Goal: Transaction & Acquisition: Purchase product/service

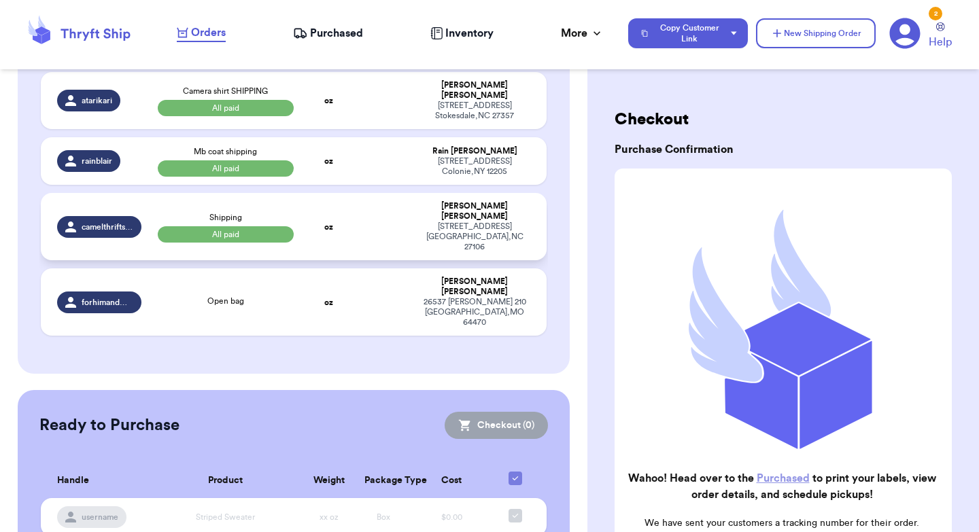
scroll to position [218, 0]
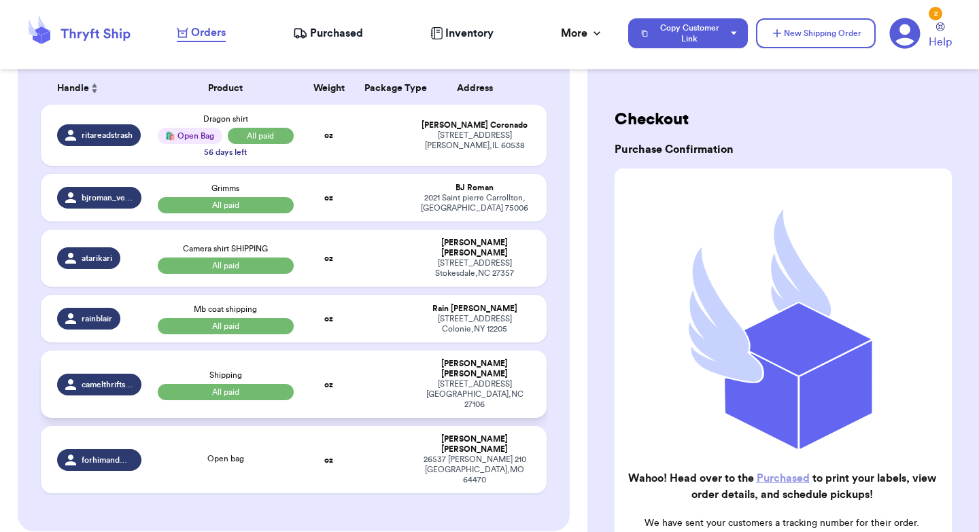
click at [376, 364] on td at bounding box center [383, 384] width 54 height 67
select select "paid"
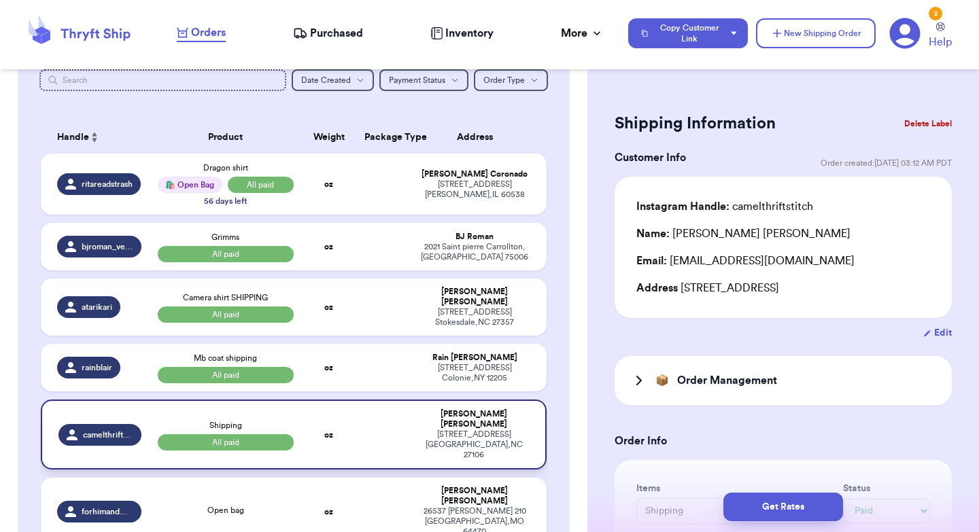
scroll to position [167, 0]
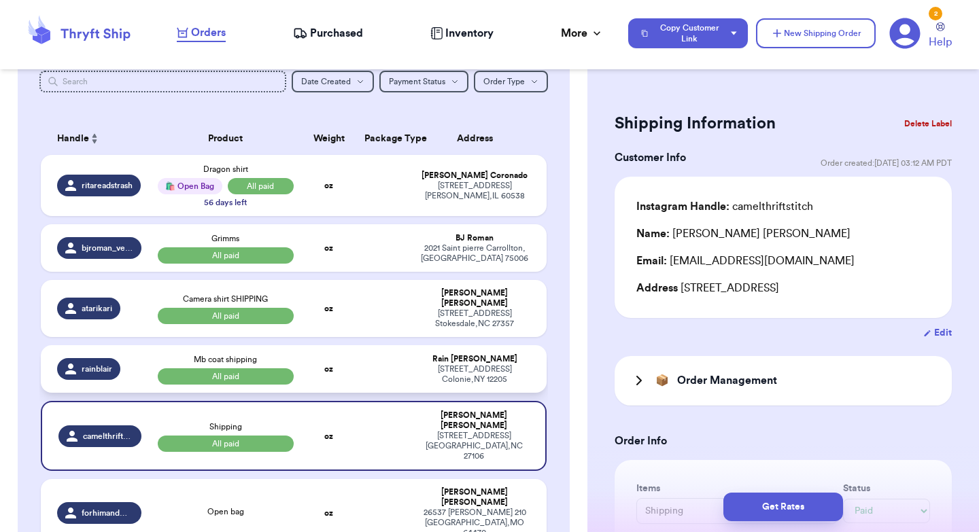
click at [368, 360] on td at bounding box center [383, 369] width 54 height 48
type input "Mb coat shipping"
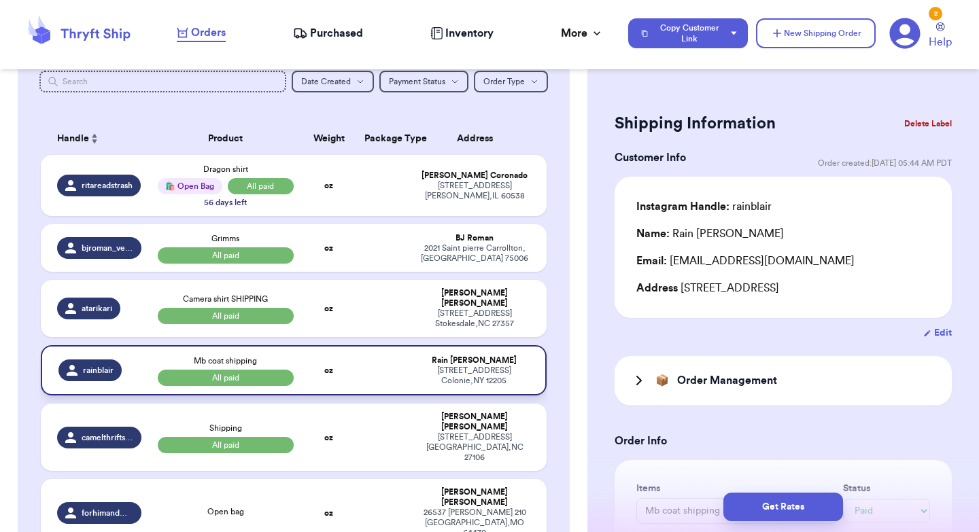
type input "6.2"
click at [358, 309] on td at bounding box center [383, 308] width 54 height 57
type input "Camera shirt SHIPPING"
type input "4.9"
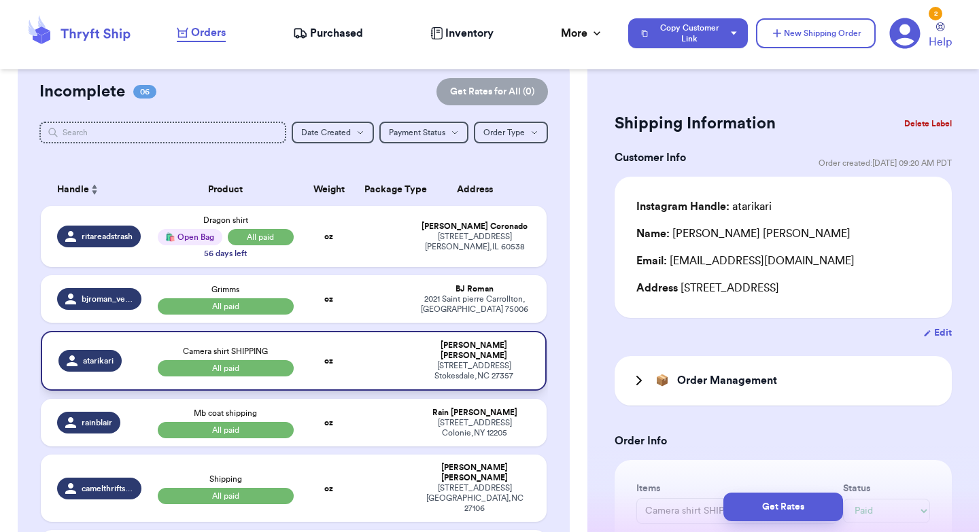
scroll to position [111, 0]
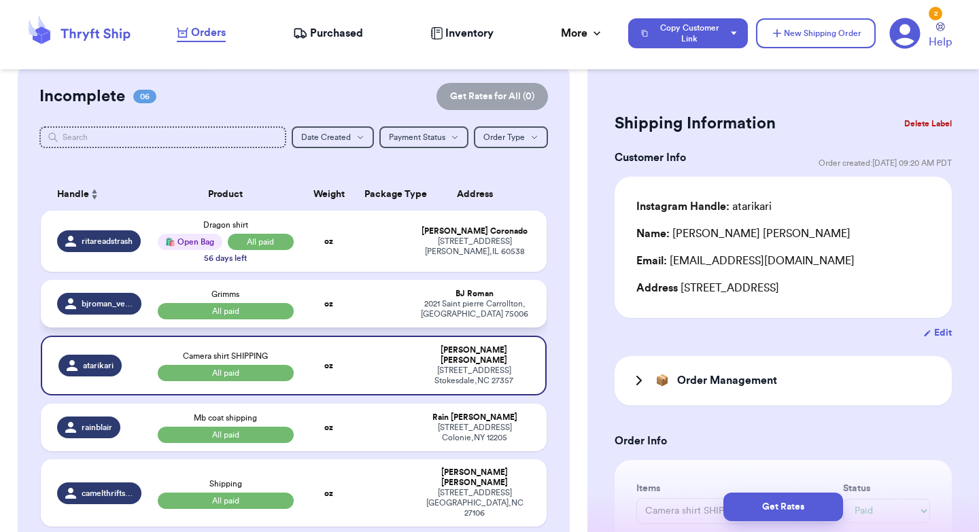
click at [366, 307] on td at bounding box center [383, 304] width 54 height 48
type input "Grimms"
type input "15"
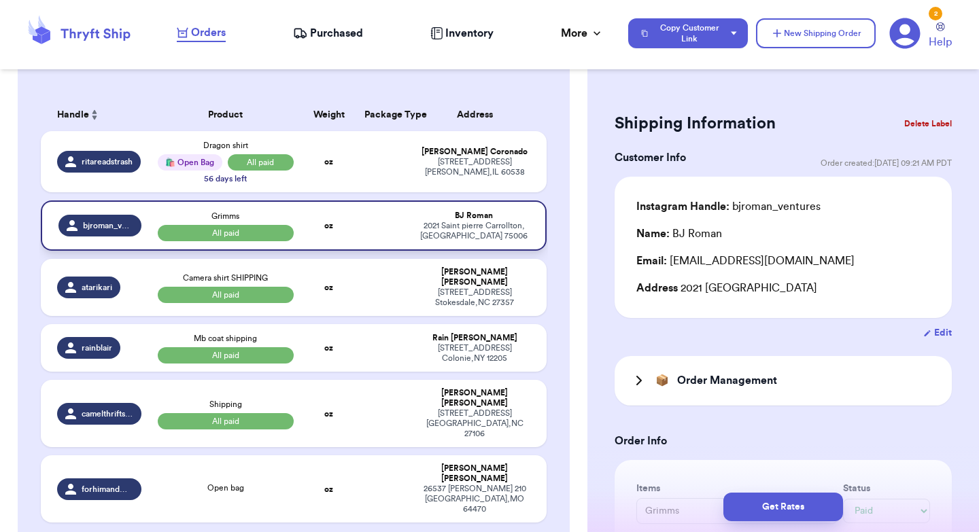
scroll to position [194, 0]
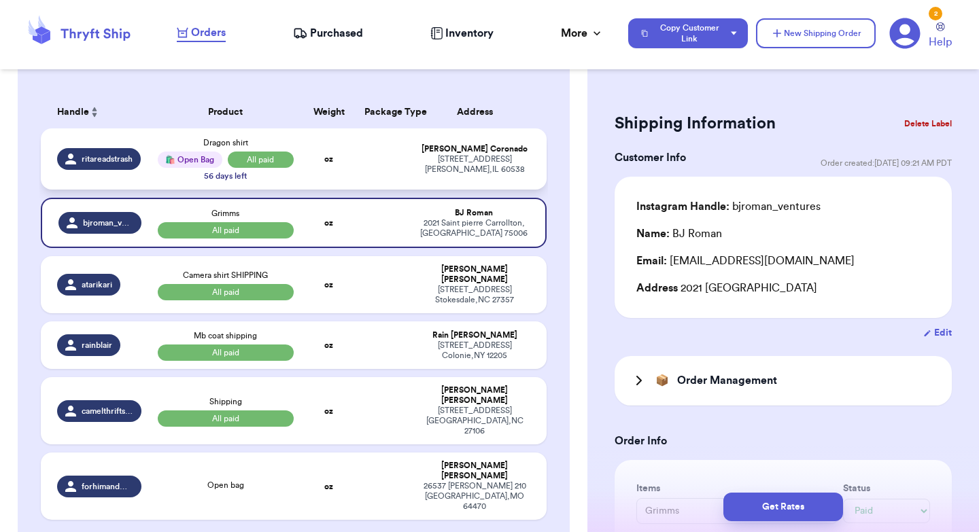
click at [390, 165] on td at bounding box center [383, 158] width 54 height 61
type input "Dragon shirt"
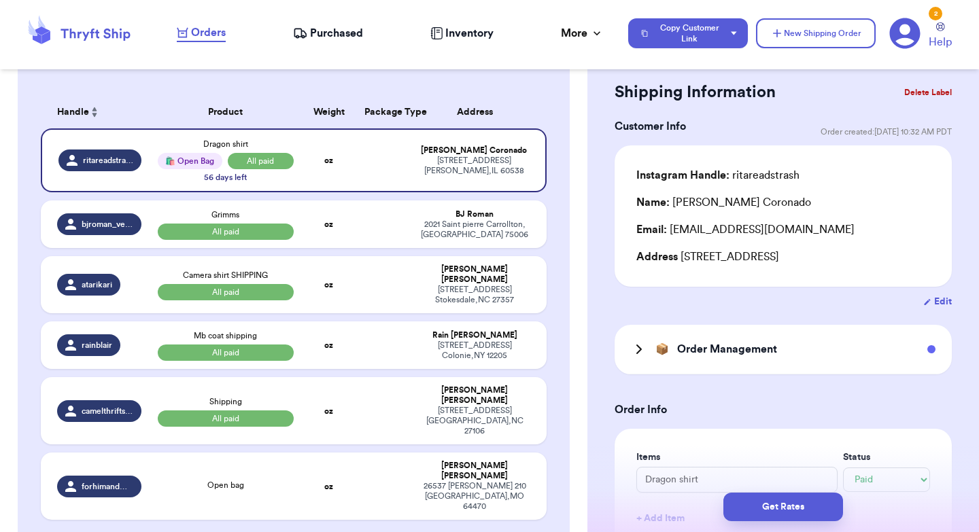
scroll to position [0, 0]
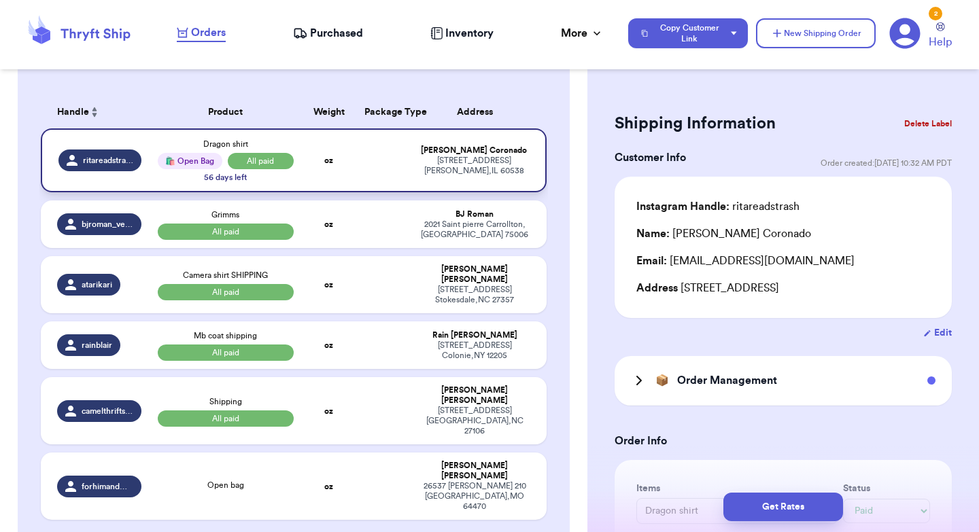
click at [390, 157] on td at bounding box center [383, 160] width 54 height 64
click at [362, 239] on td at bounding box center [383, 225] width 54 height 48
type input "Grimms"
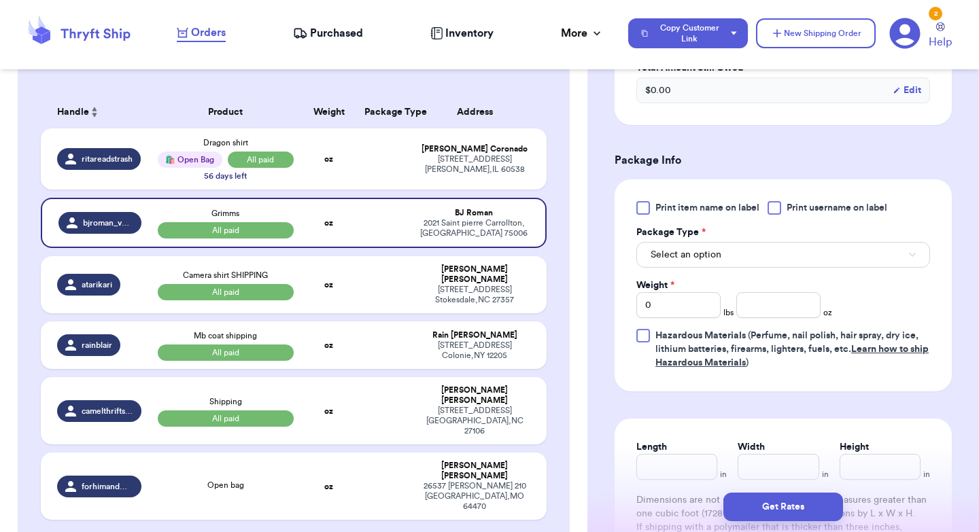
scroll to position [574, 0]
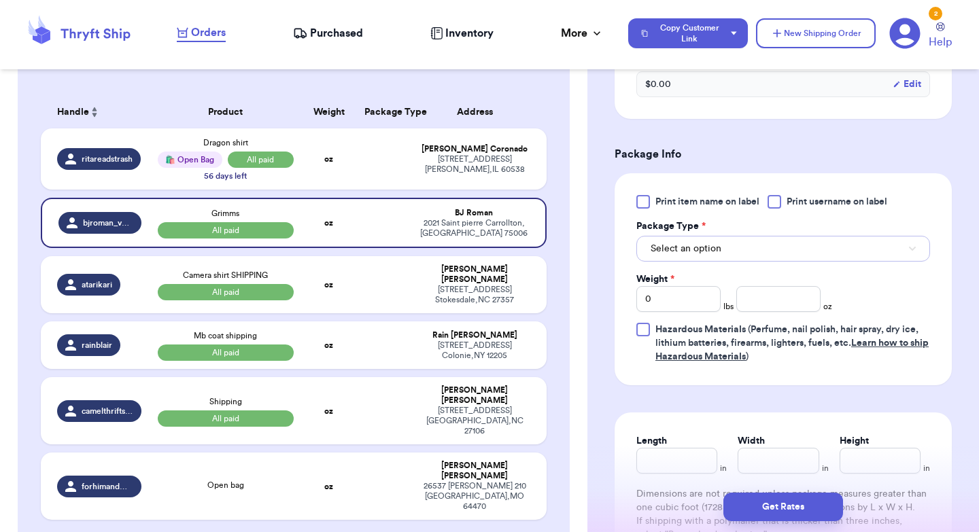
click at [700, 252] on span "Select an option" at bounding box center [686, 249] width 71 height 14
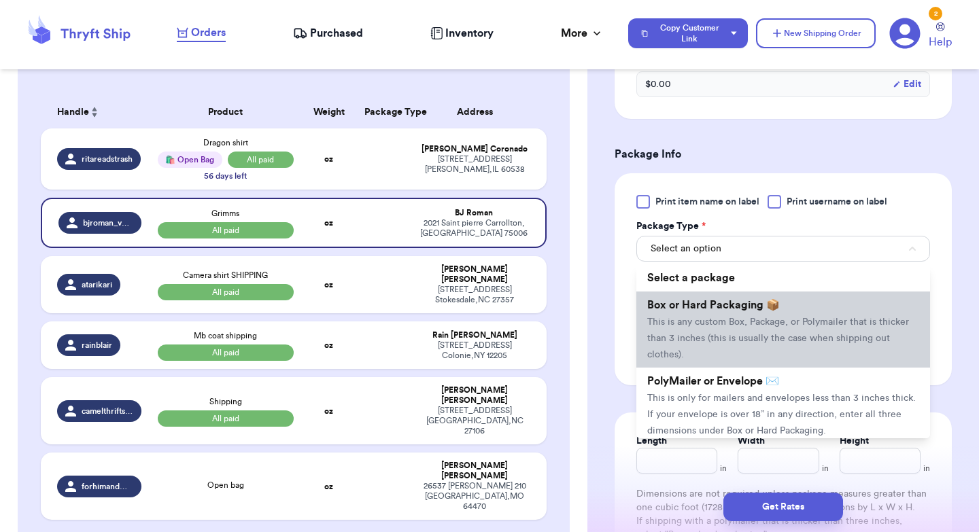
click at [697, 326] on span "This is any custom Box, Package, or Polymailer that is thicker than 3 inches (t…" at bounding box center [778, 338] width 262 height 42
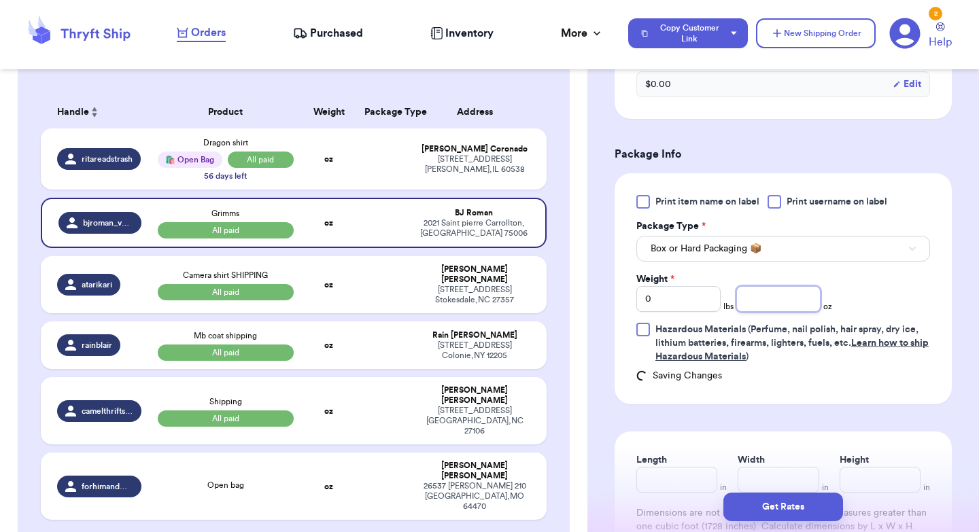
click at [796, 303] on input "number" at bounding box center [778, 299] width 84 height 26
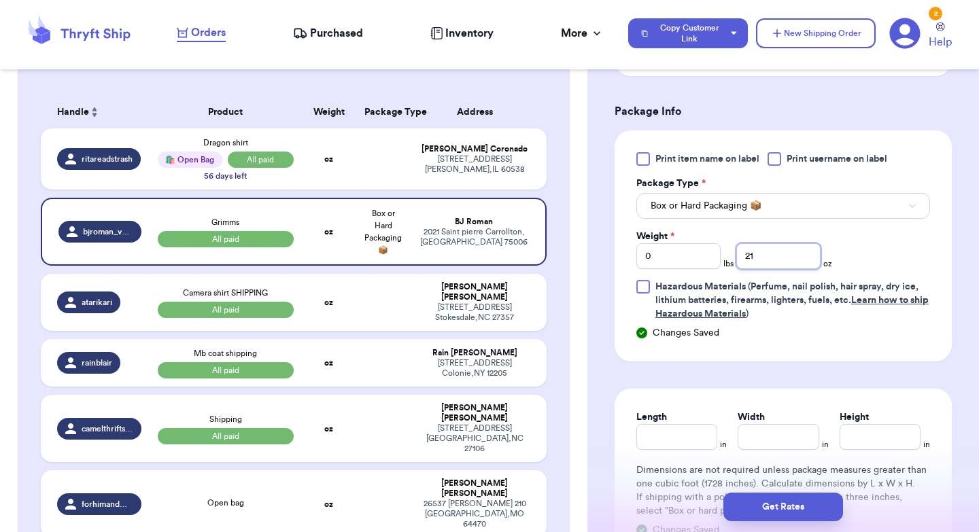
scroll to position [643, 0]
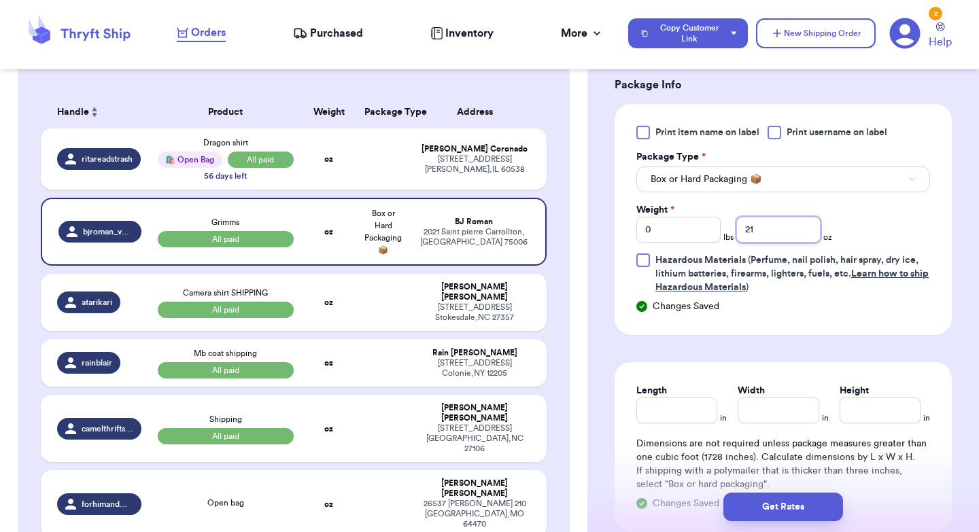
type input "21"
click at [675, 402] on input "Length" at bounding box center [676, 411] width 81 height 26
type input "8"
type input "5"
type input "6"
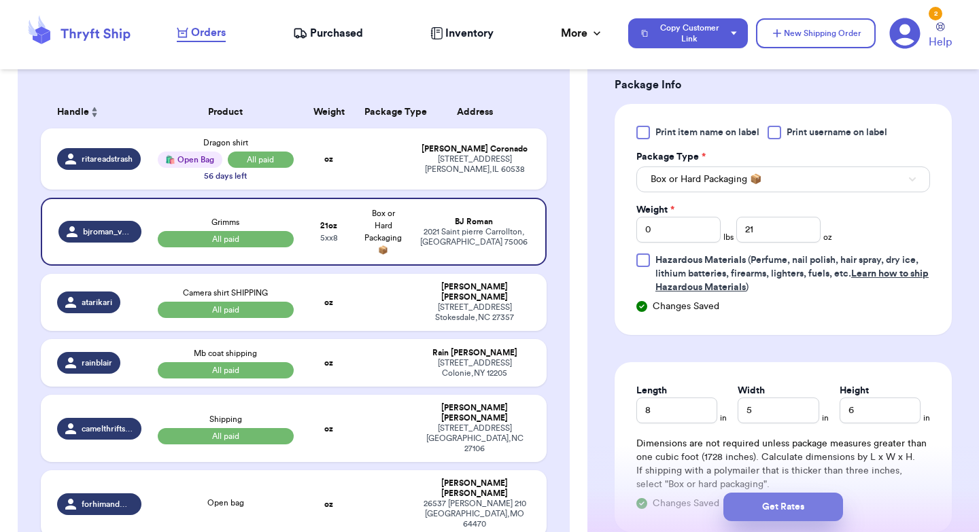
click at [758, 503] on button "Get Rates" at bounding box center [783, 507] width 120 height 29
type input "1"
type input "5"
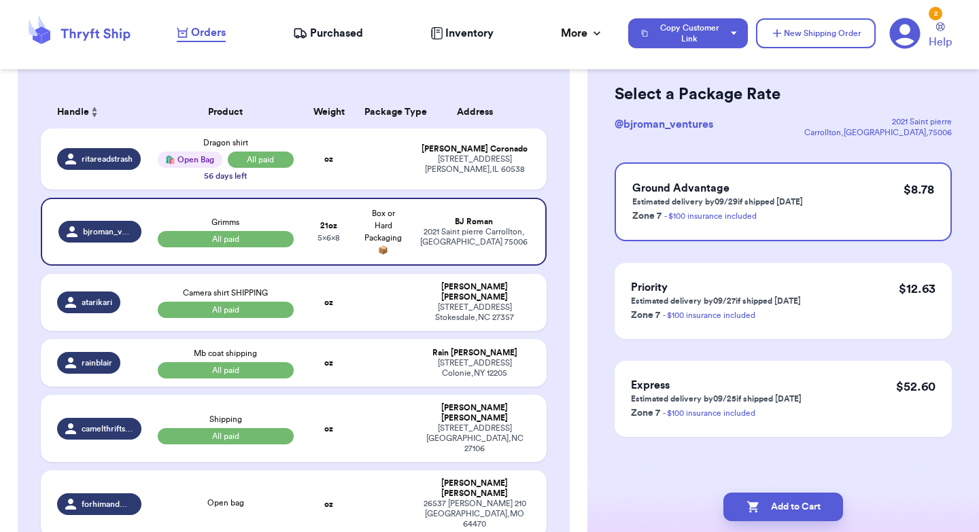
scroll to position [0, 0]
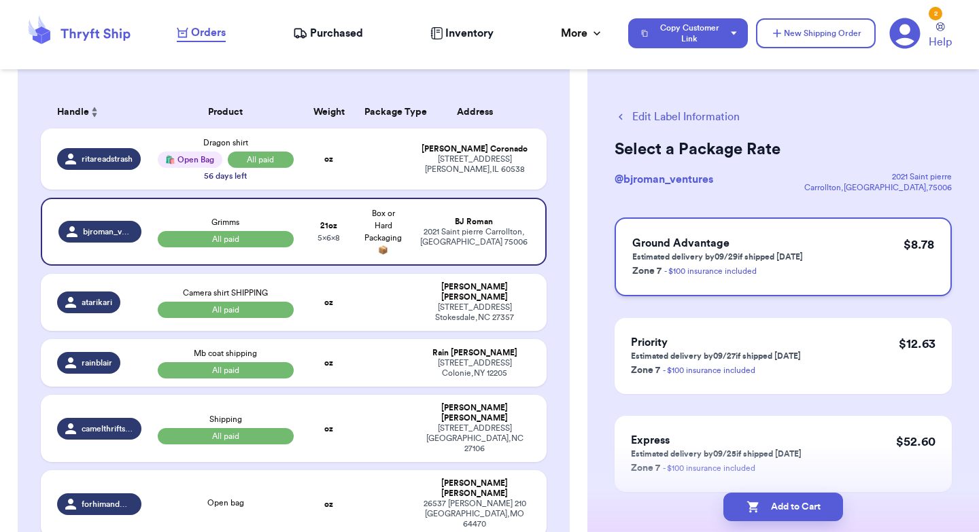
click at [872, 264] on div "Ground Advantage Estimated delivery by 09/29 if shipped [DATE] Zone 7 - $100 in…" at bounding box center [783, 257] width 337 height 79
click at [793, 509] on button "Add to Cart" at bounding box center [783, 507] width 120 height 29
checkbox input "true"
select select "paid"
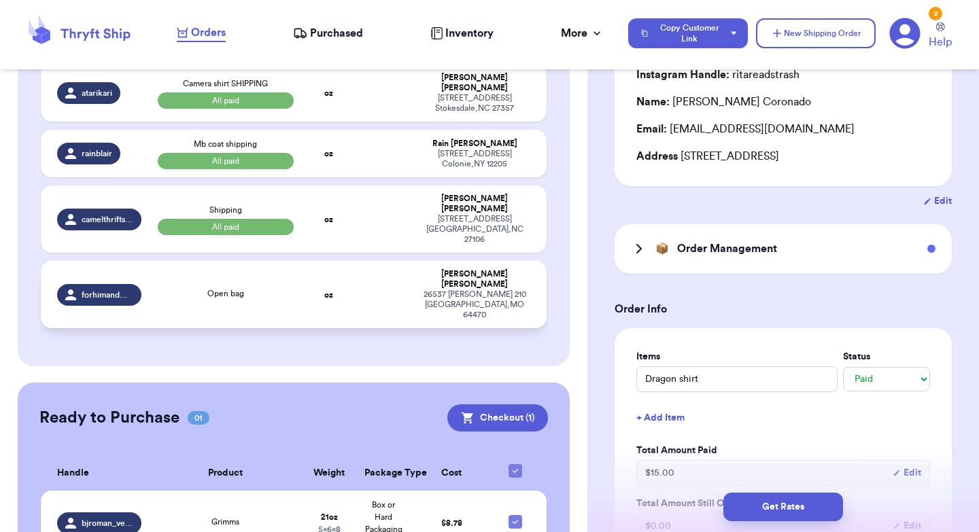
scroll to position [358, 0]
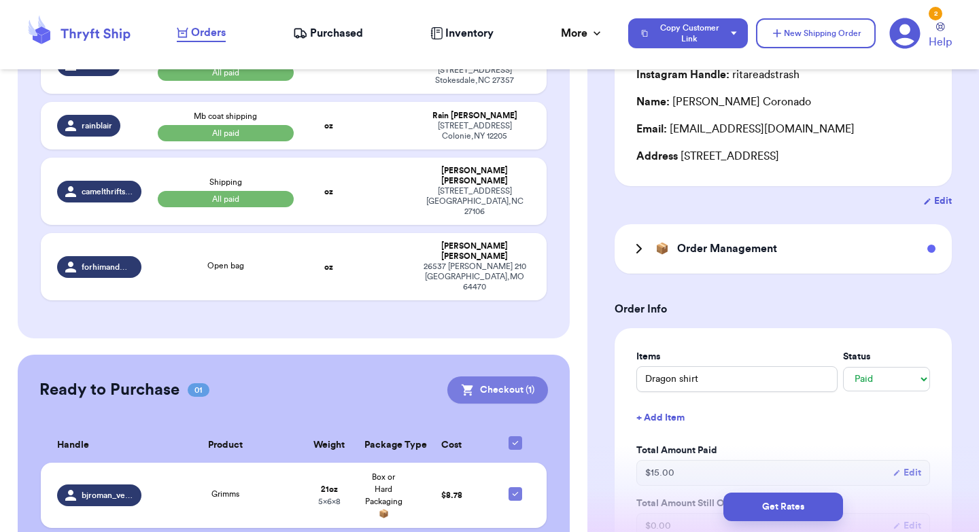
click at [486, 377] on button "Checkout ( 1 )" at bounding box center [497, 390] width 101 height 27
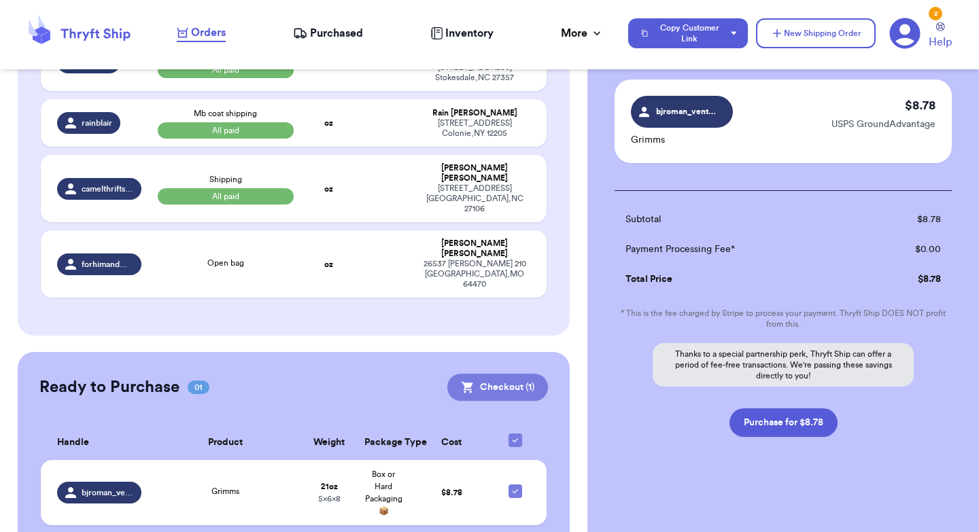
scroll to position [89, 0]
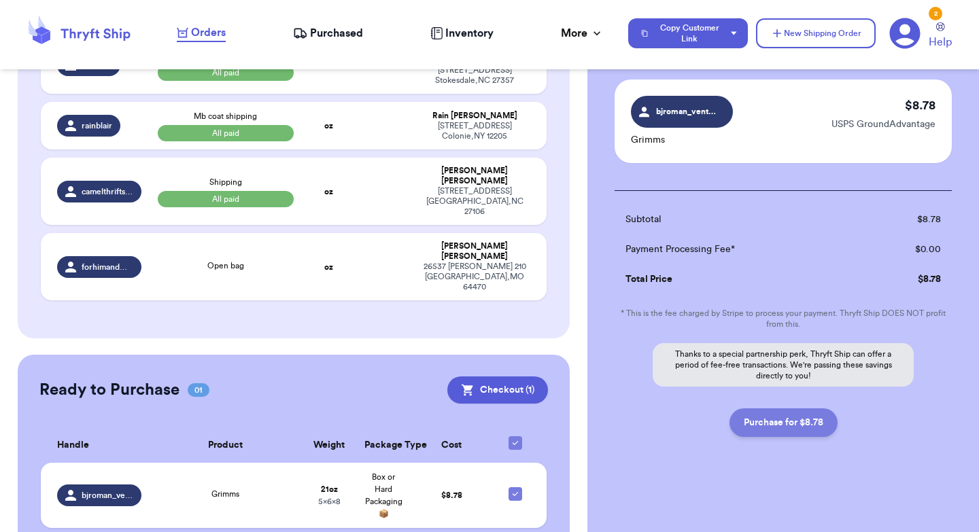
click at [795, 421] on button "Purchase for $8.78" at bounding box center [783, 423] width 108 height 29
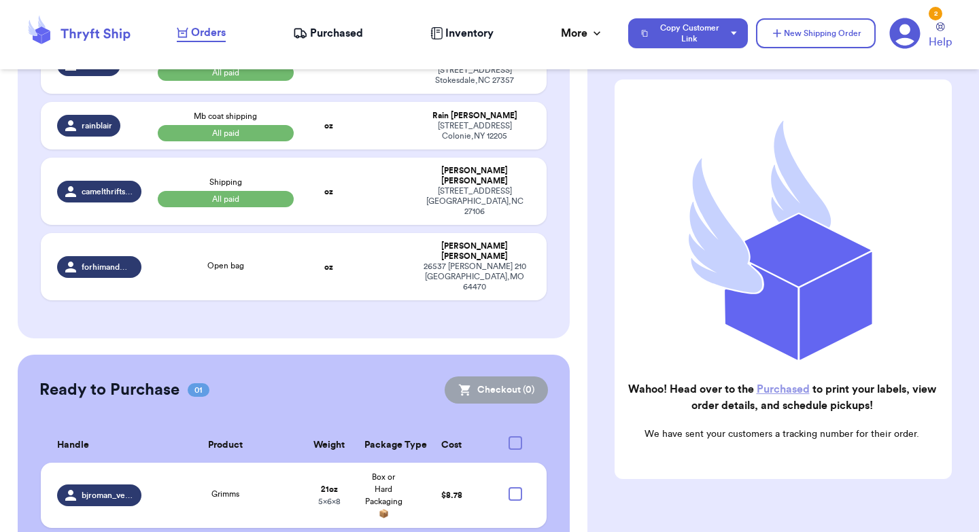
checkbox input "true"
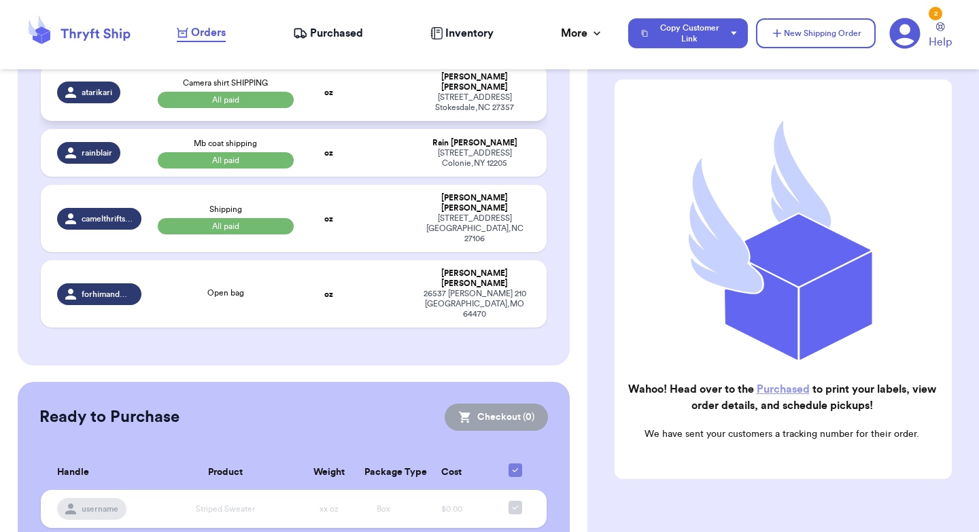
scroll to position [0, 0]
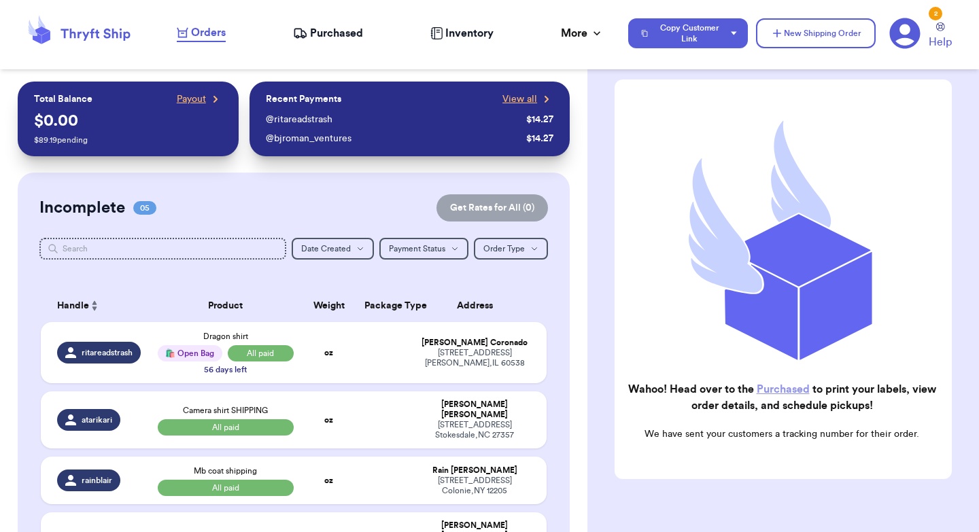
click at [324, 37] on span "Purchased" at bounding box center [336, 33] width 53 height 16
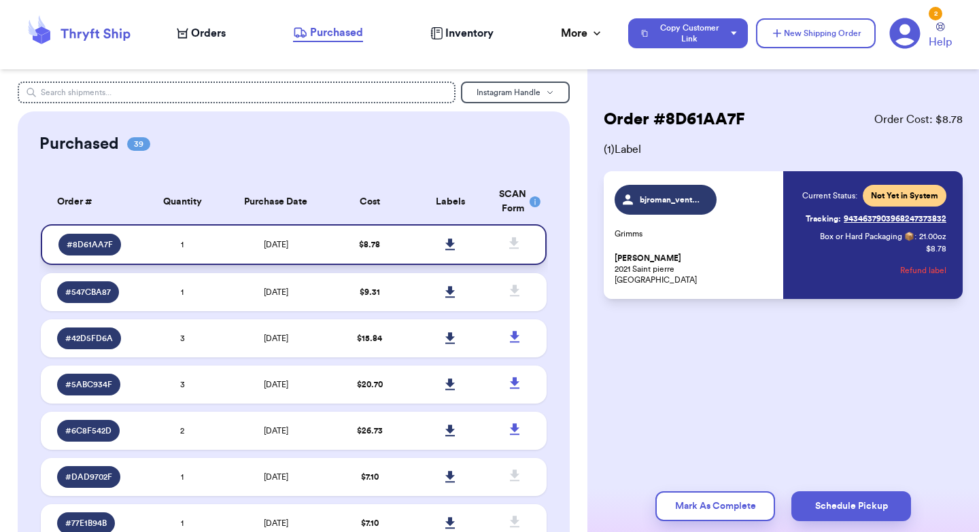
click at [449, 243] on icon at bounding box center [450, 245] width 10 height 12
click at [204, 31] on span "Orders" at bounding box center [208, 33] width 35 height 16
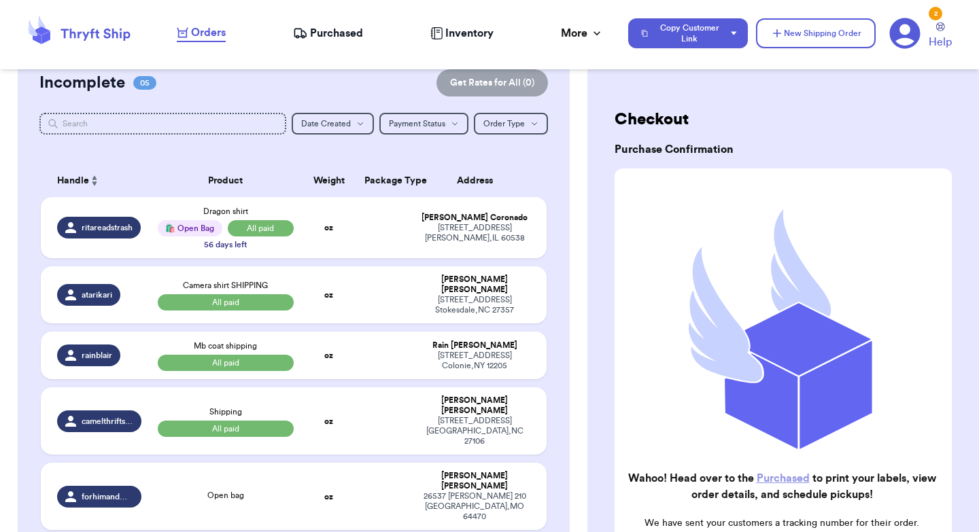
scroll to position [156, 0]
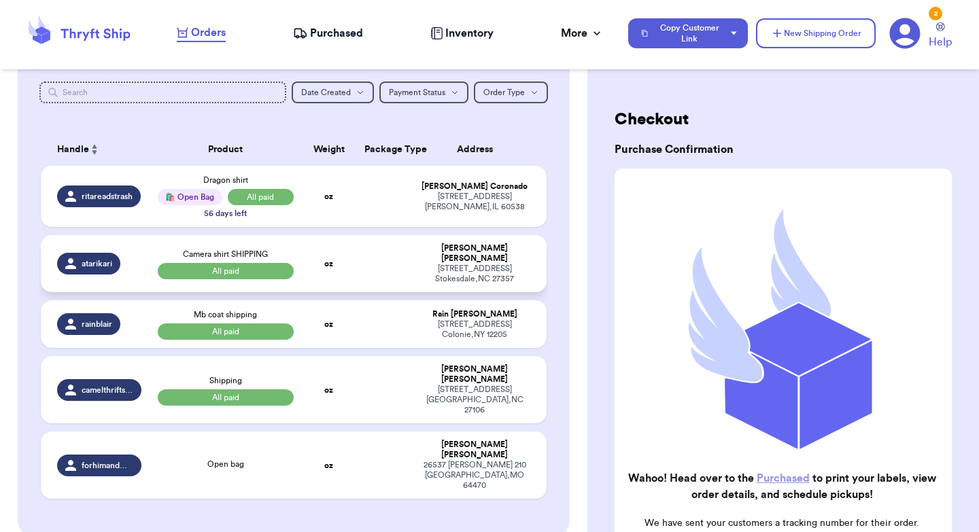
click at [347, 259] on td "oz" at bounding box center [329, 263] width 54 height 57
select select "paid"
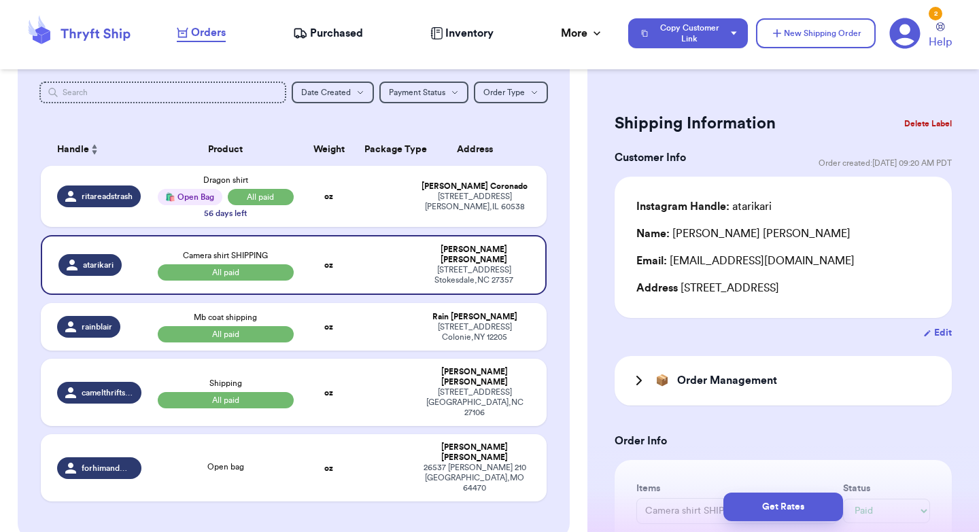
click at [924, 120] on button "Delete Label" at bounding box center [928, 124] width 58 height 30
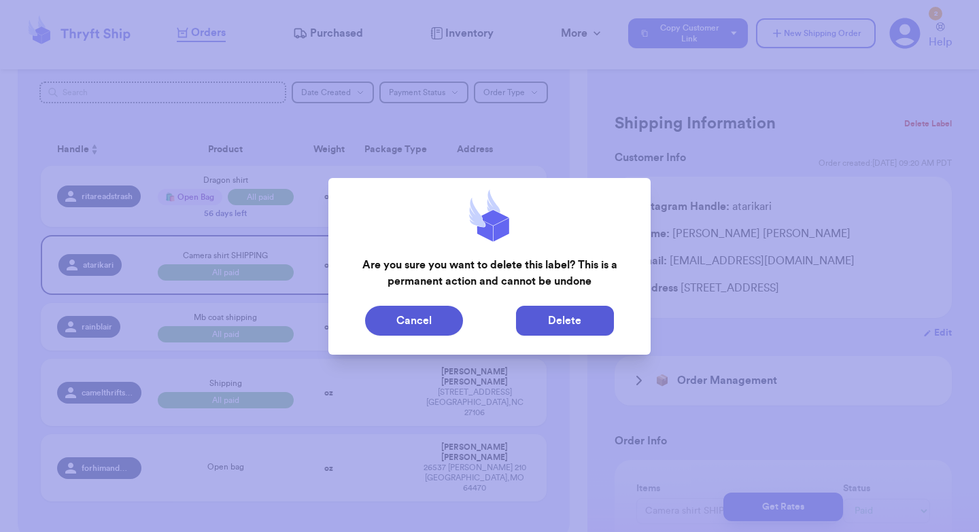
click at [555, 332] on button "Delete" at bounding box center [565, 321] width 98 height 30
type input "Dragon shirt"
type input "15"
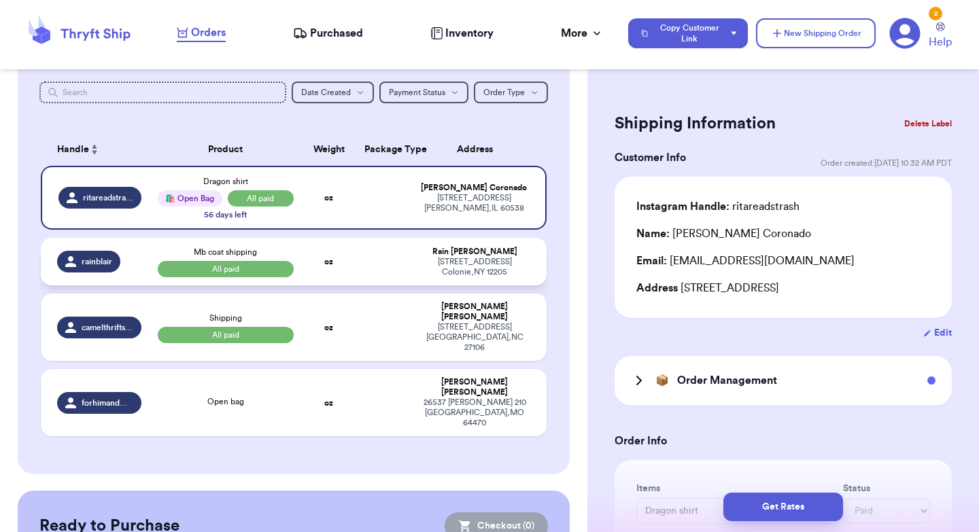
click at [361, 256] on td at bounding box center [383, 262] width 54 height 48
type input "Mb coat shipping"
type input "6.2"
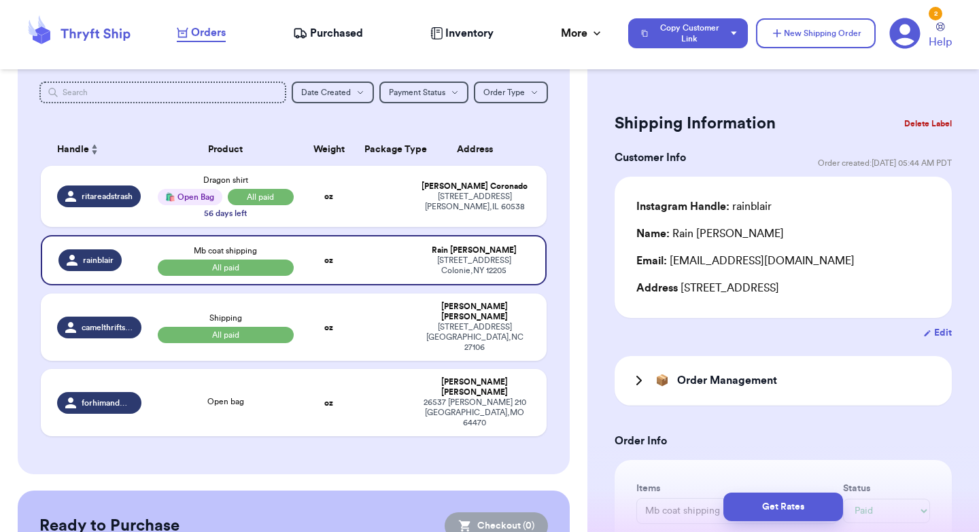
click at [918, 120] on button "Delete Label" at bounding box center [928, 124] width 58 height 30
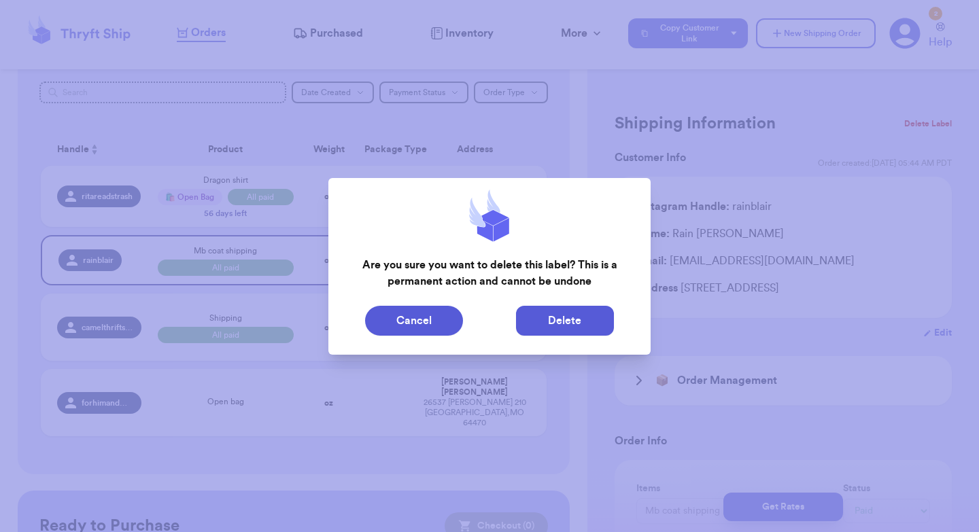
click at [551, 320] on button "Delete" at bounding box center [565, 321] width 98 height 30
type input "Dragon shirt"
type input "15"
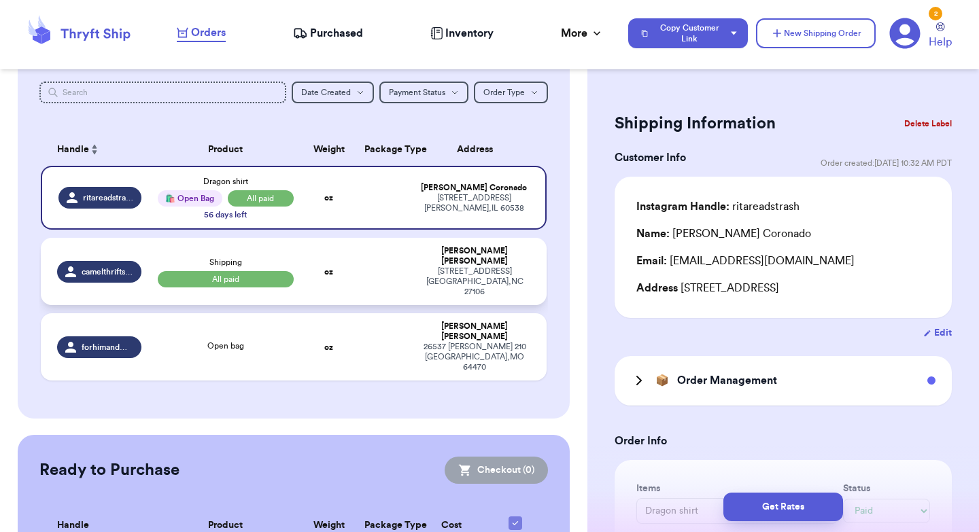
click at [366, 259] on td at bounding box center [383, 271] width 54 height 67
type input "Shipping"
type input "5.2"
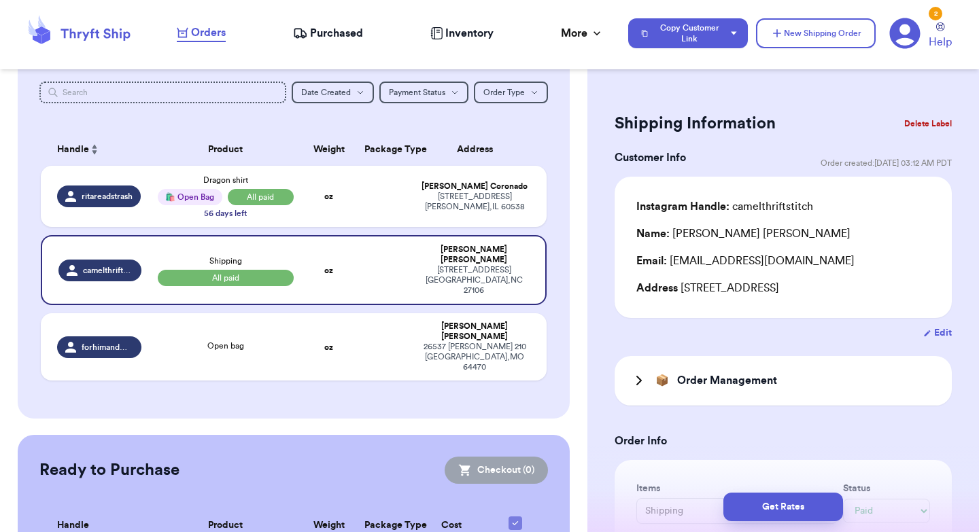
click at [918, 120] on button "Delete Label" at bounding box center [928, 124] width 58 height 30
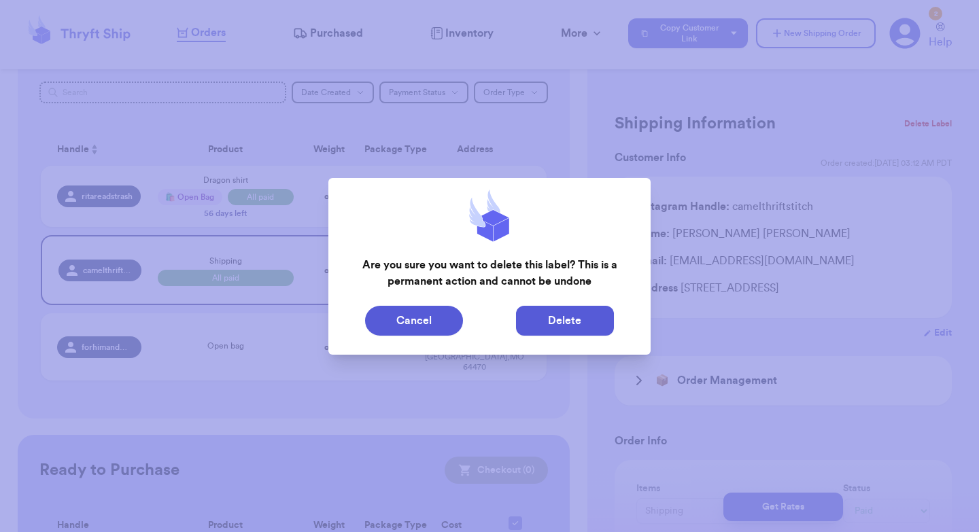
click at [537, 328] on button "Delete" at bounding box center [565, 321] width 98 height 30
type input "Dragon shirt"
type input "15"
